Goal: Information Seeking & Learning: Learn about a topic

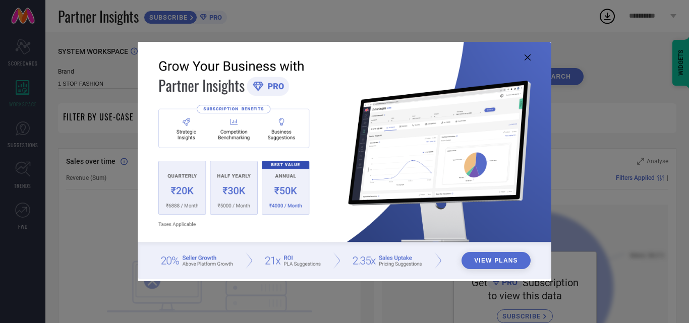
click at [528, 55] on icon at bounding box center [528, 58] width 6 height 6
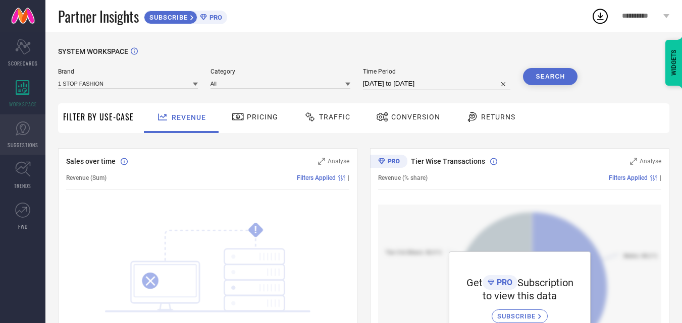
click at [20, 127] on icon at bounding box center [23, 128] width 6 height 9
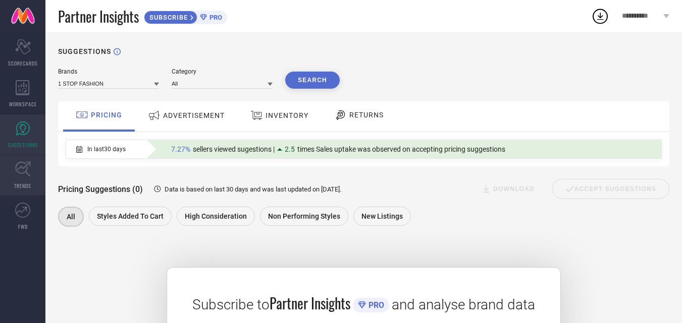
click at [19, 177] on link "TRENDS" at bounding box center [22, 175] width 45 height 40
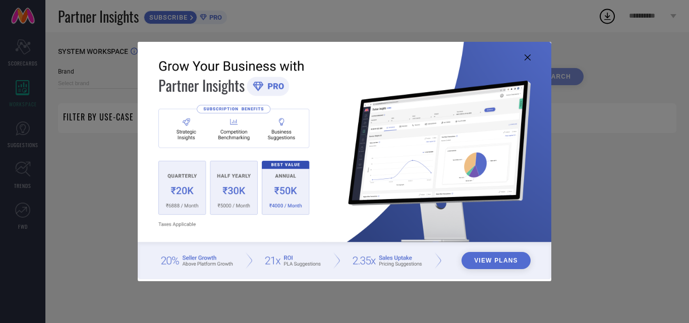
type input "1 STOP FASHION"
type input "All"
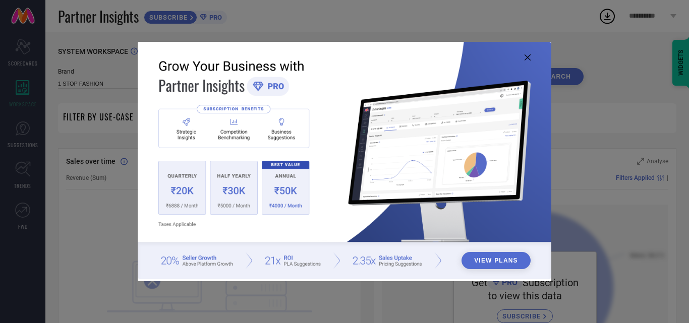
click at [472, 150] on img at bounding box center [345, 161] width 414 height 238
click at [497, 259] on button "View Plans" at bounding box center [496, 260] width 69 height 17
click at [529, 53] on img at bounding box center [345, 161] width 414 height 238
click at [529, 56] on icon at bounding box center [528, 58] width 6 height 6
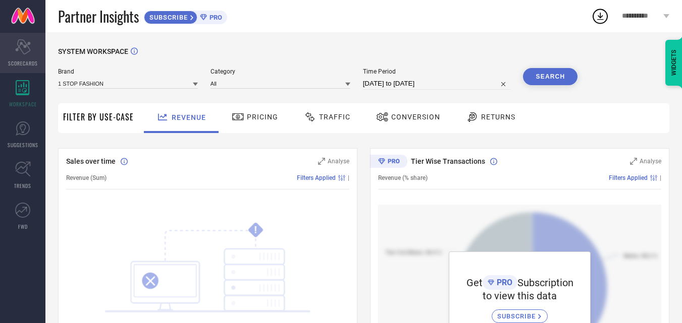
click at [17, 54] on icon "Scorecard" at bounding box center [23, 46] width 16 height 15
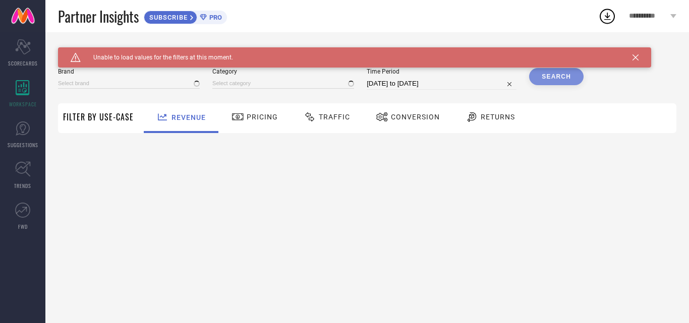
type input "1 STOP FASHION"
type input "All"
